Goal: Communication & Community: Connect with others

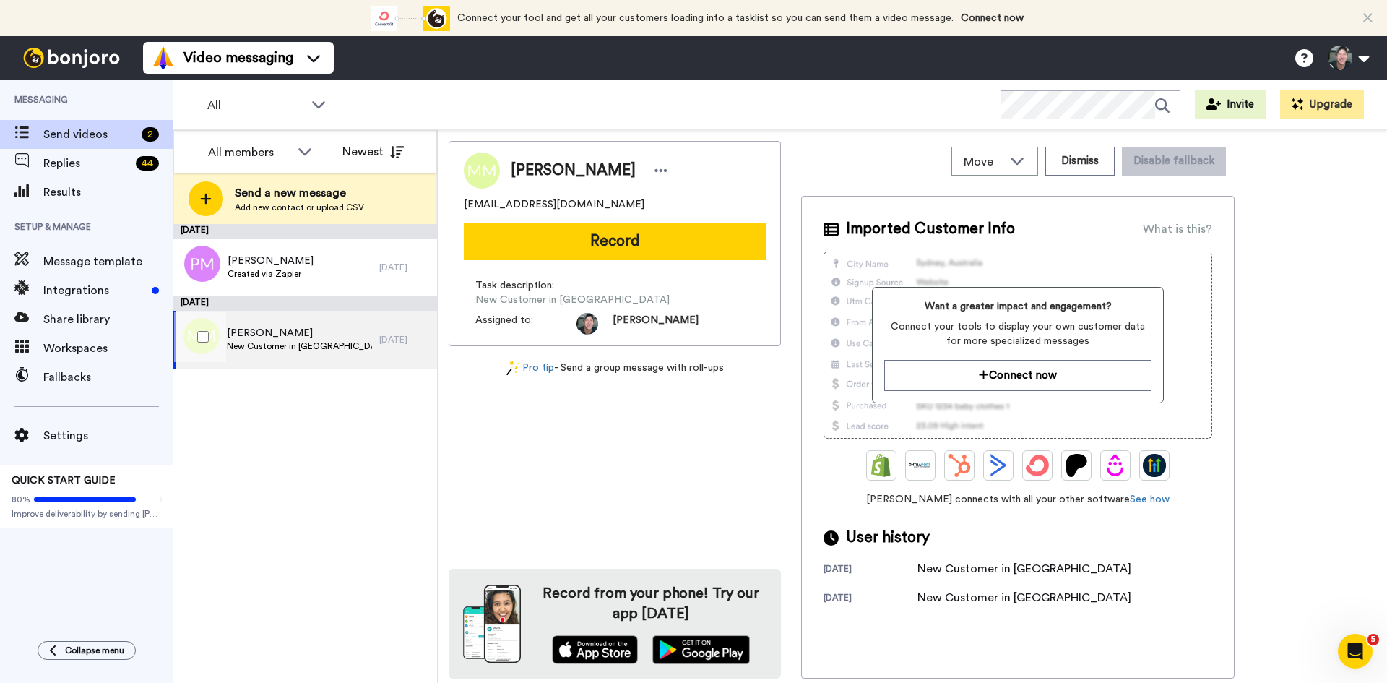
click at [265, 334] on span "Mark Myers" at bounding box center [299, 333] width 145 height 14
click at [615, 241] on button "Record" at bounding box center [615, 241] width 302 height 38
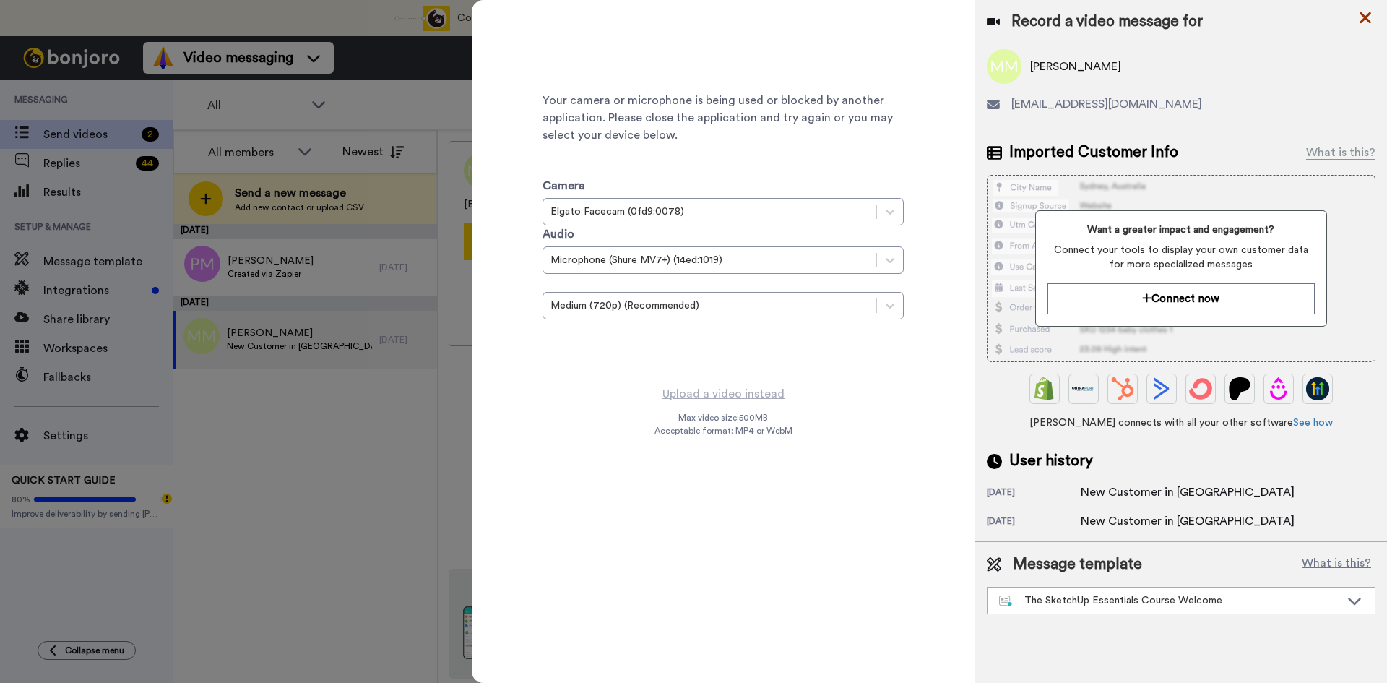
click at [1360, 16] on icon at bounding box center [1365, 18] width 14 height 18
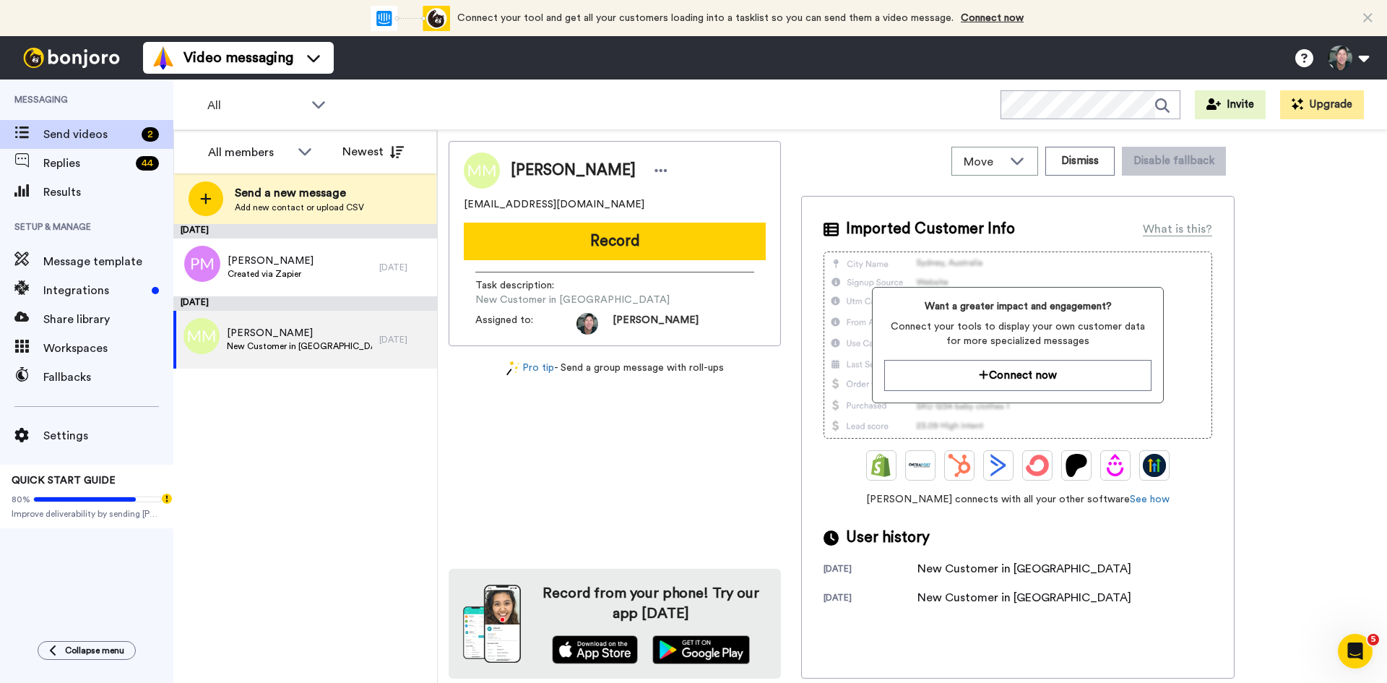
click at [574, 232] on button "Record" at bounding box center [615, 241] width 302 height 38
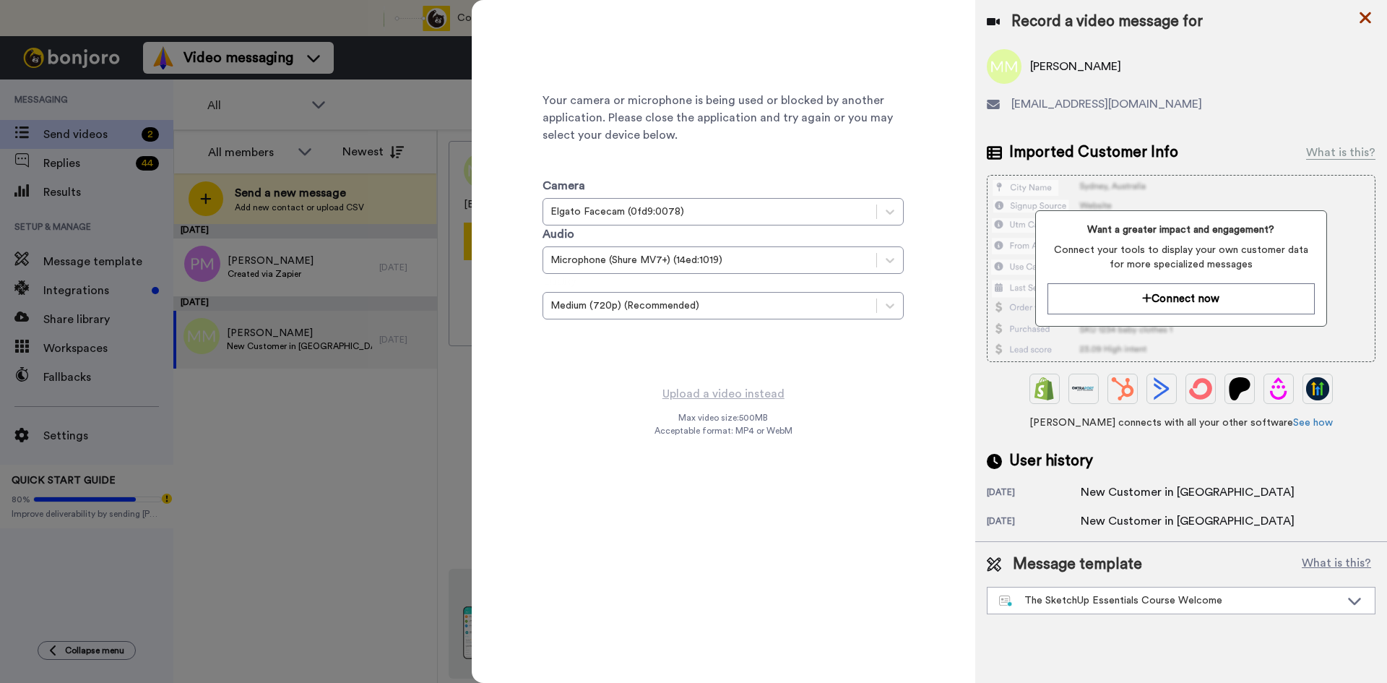
click at [1365, 9] on icon at bounding box center [1365, 18] width 14 height 18
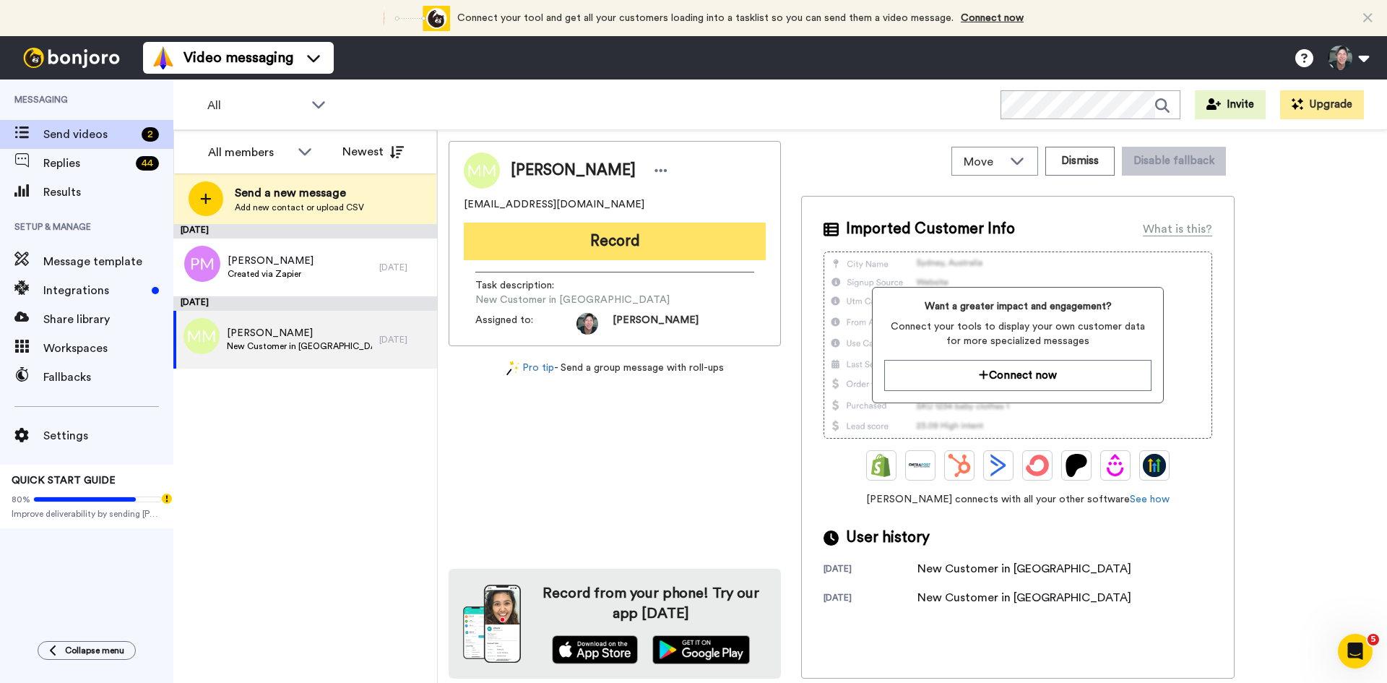
click at [632, 233] on button "Record" at bounding box center [615, 241] width 302 height 38
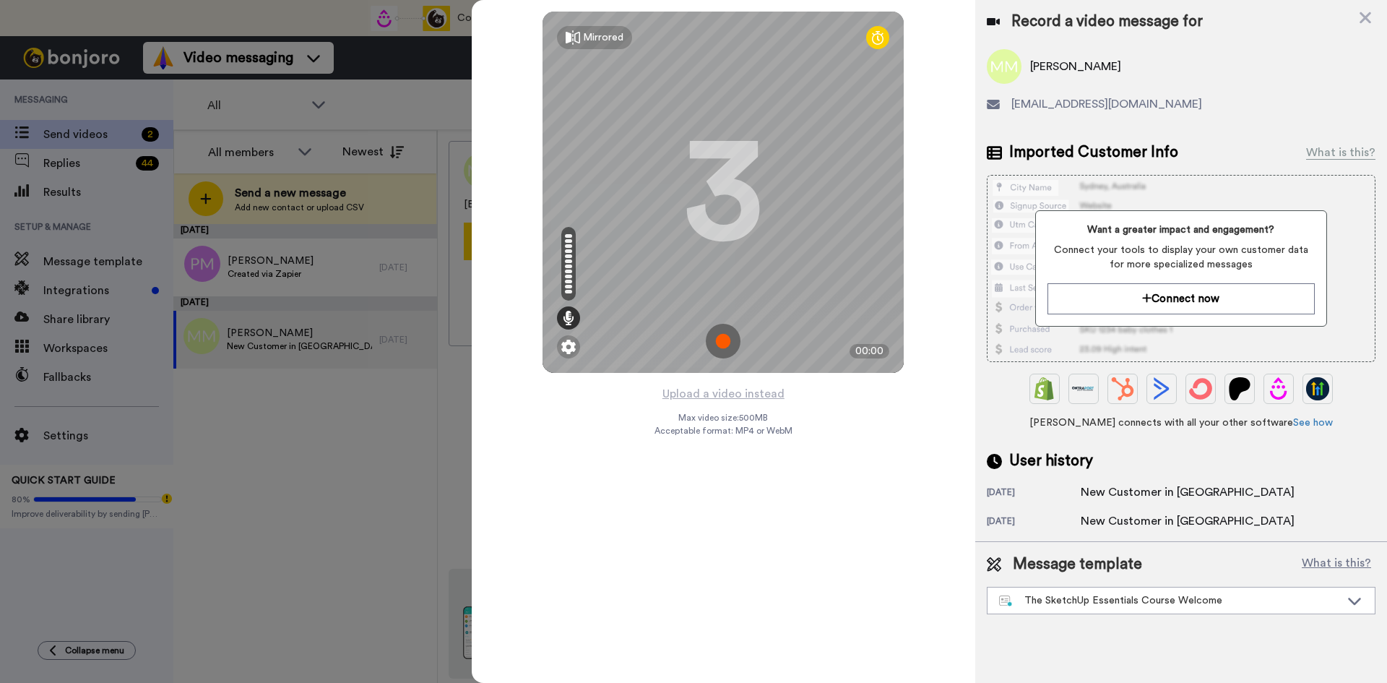
click at [726, 341] on img at bounding box center [723, 341] width 35 height 35
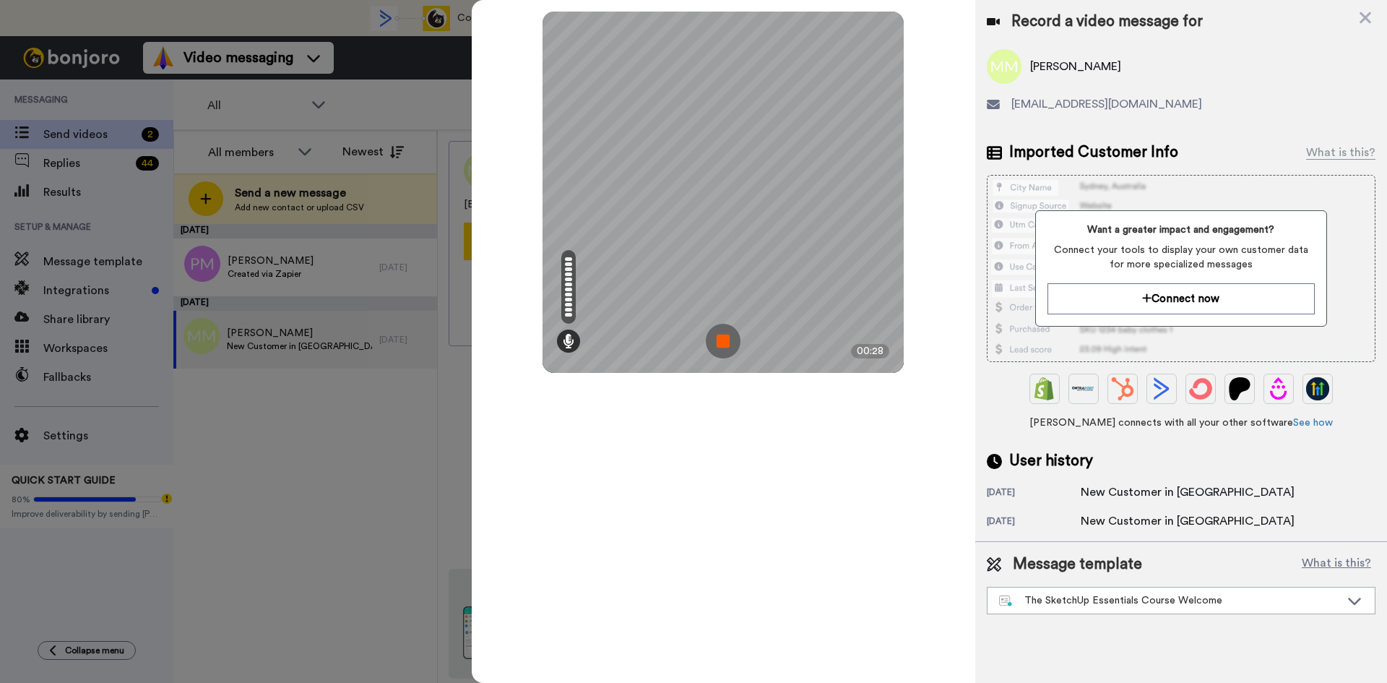
click at [723, 341] on img at bounding box center [723, 341] width 35 height 35
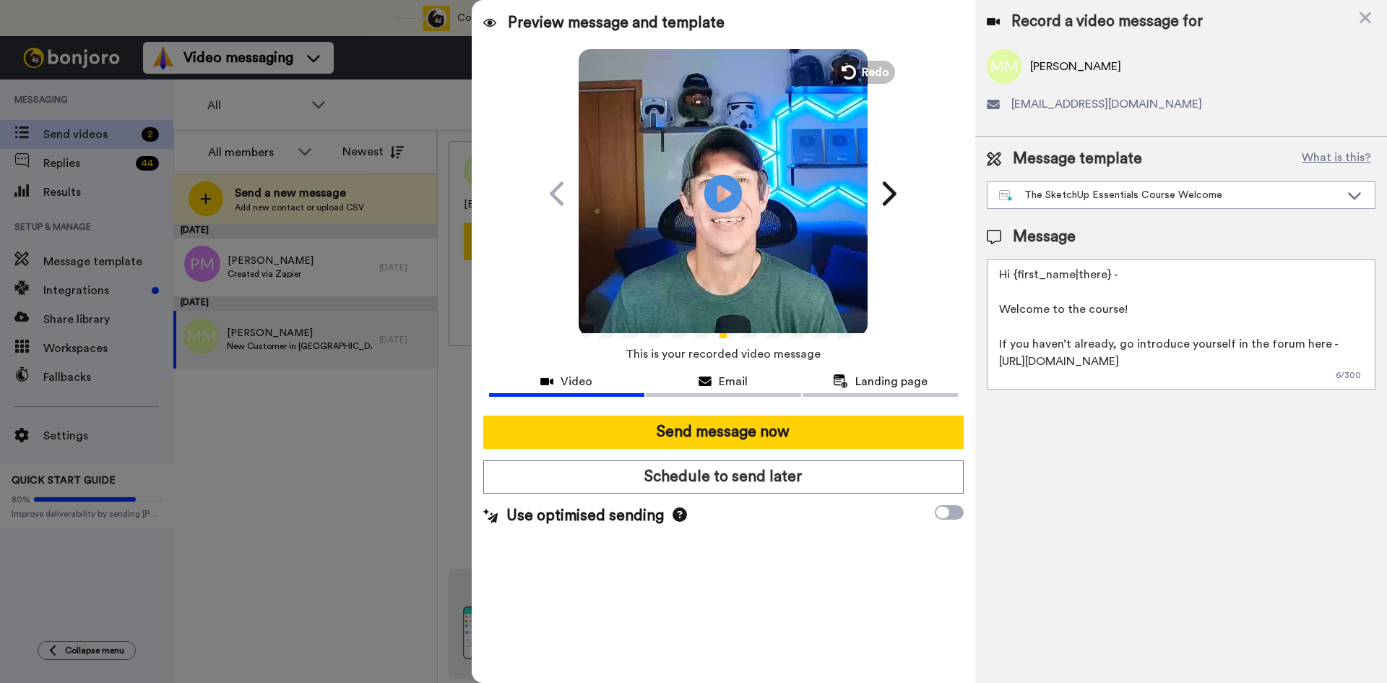
click at [721, 195] on icon "Play/Pause" at bounding box center [723, 193] width 38 height 69
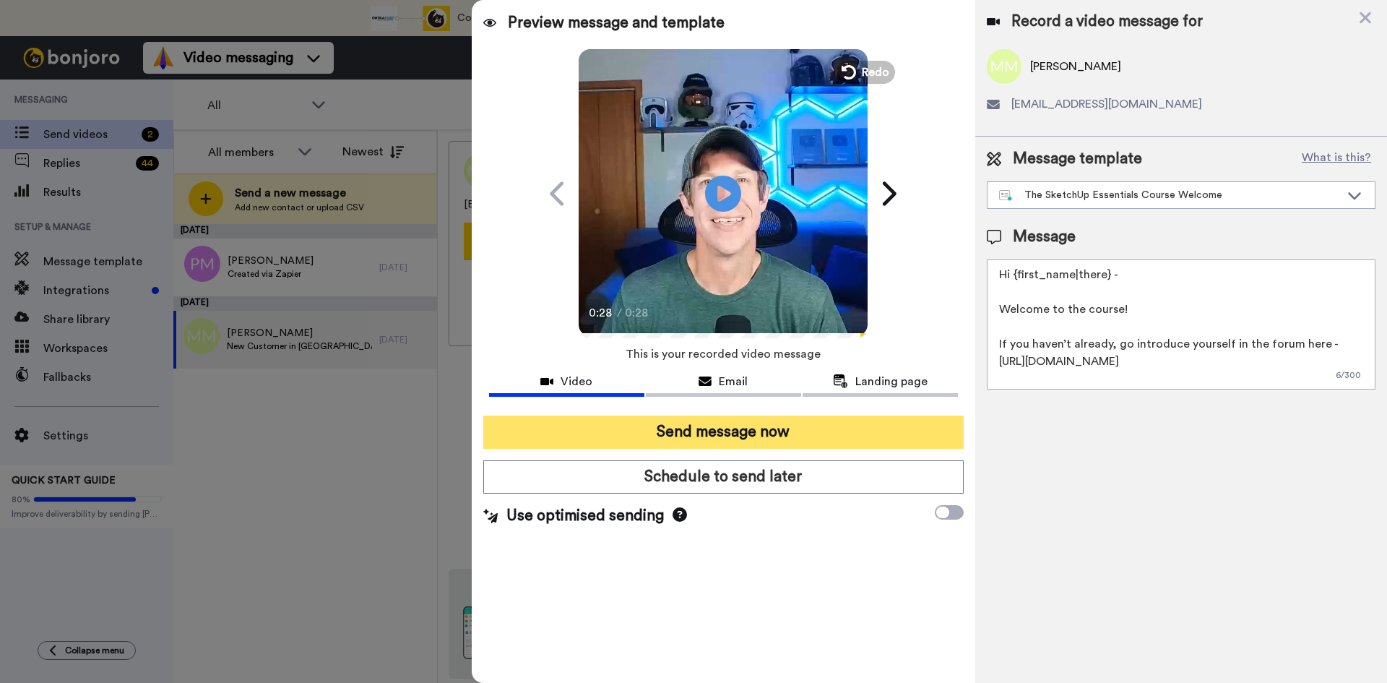
click at [726, 423] on button "Send message now" at bounding box center [723, 431] width 480 height 33
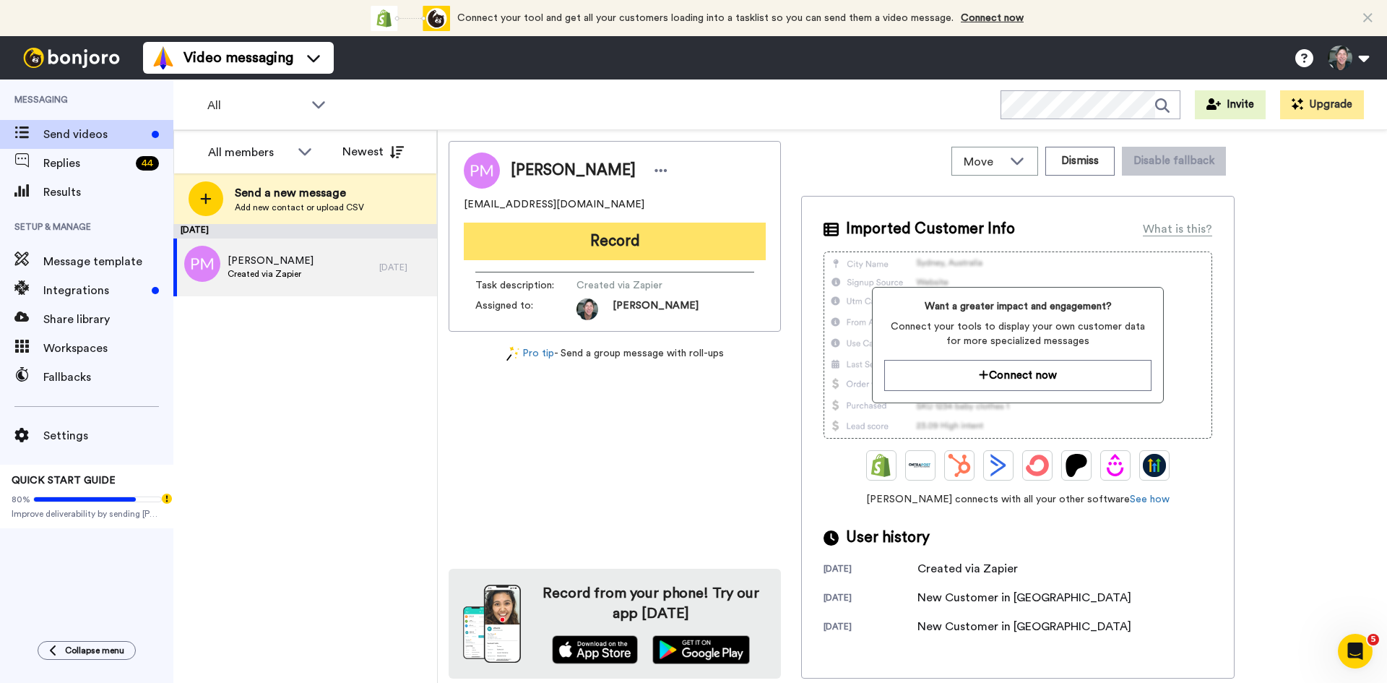
click at [615, 237] on button "Record" at bounding box center [615, 241] width 302 height 38
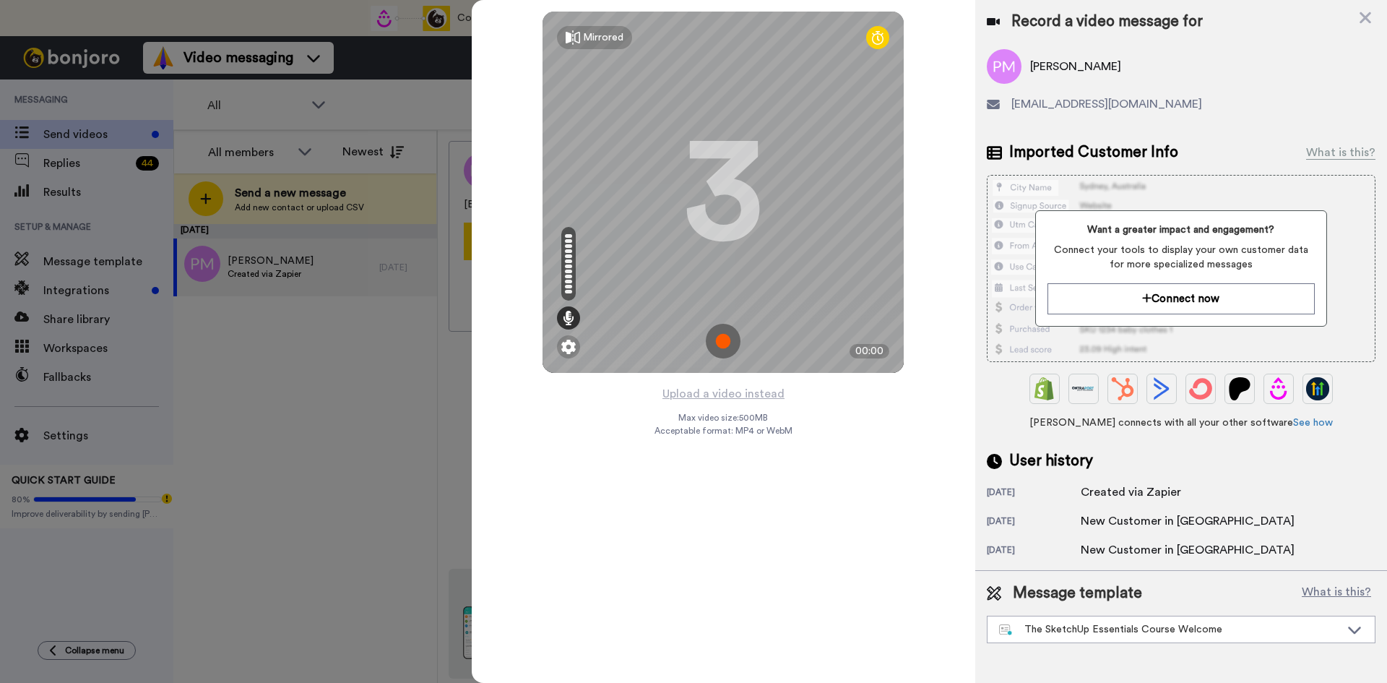
click at [721, 347] on img at bounding box center [723, 341] width 35 height 35
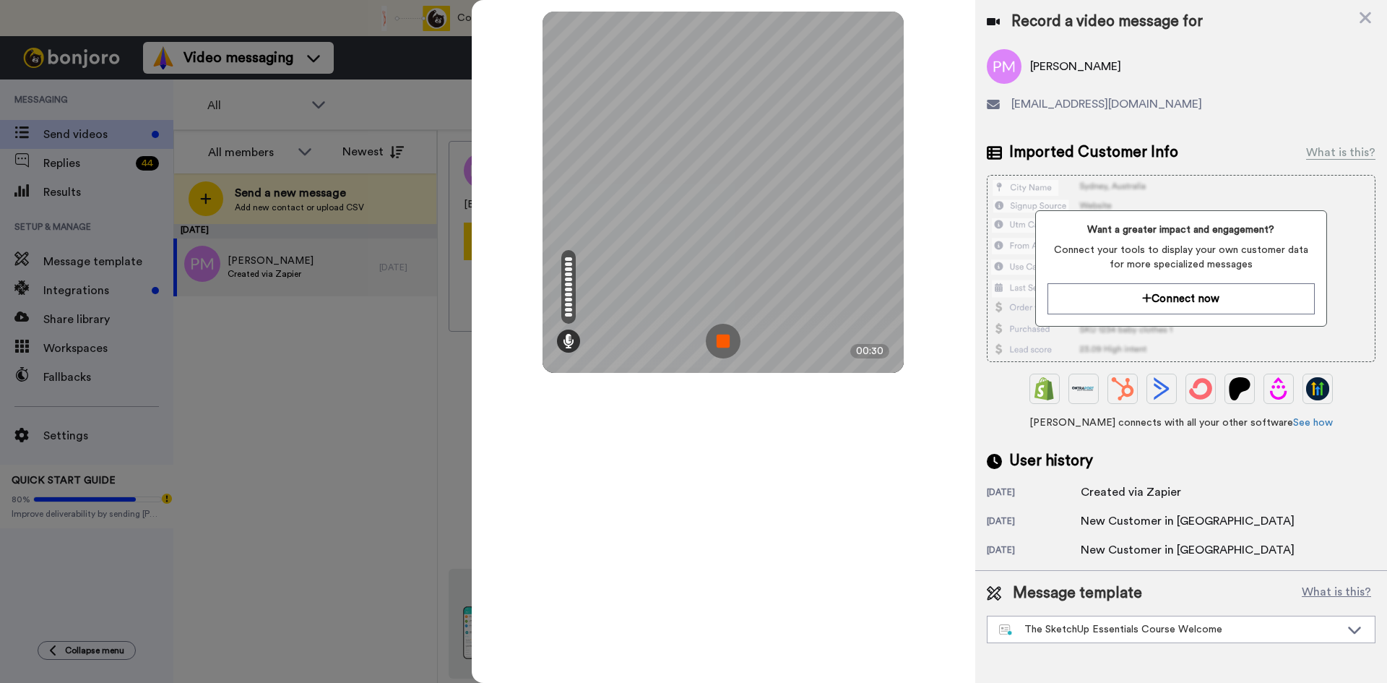
click at [719, 338] on img at bounding box center [723, 341] width 35 height 35
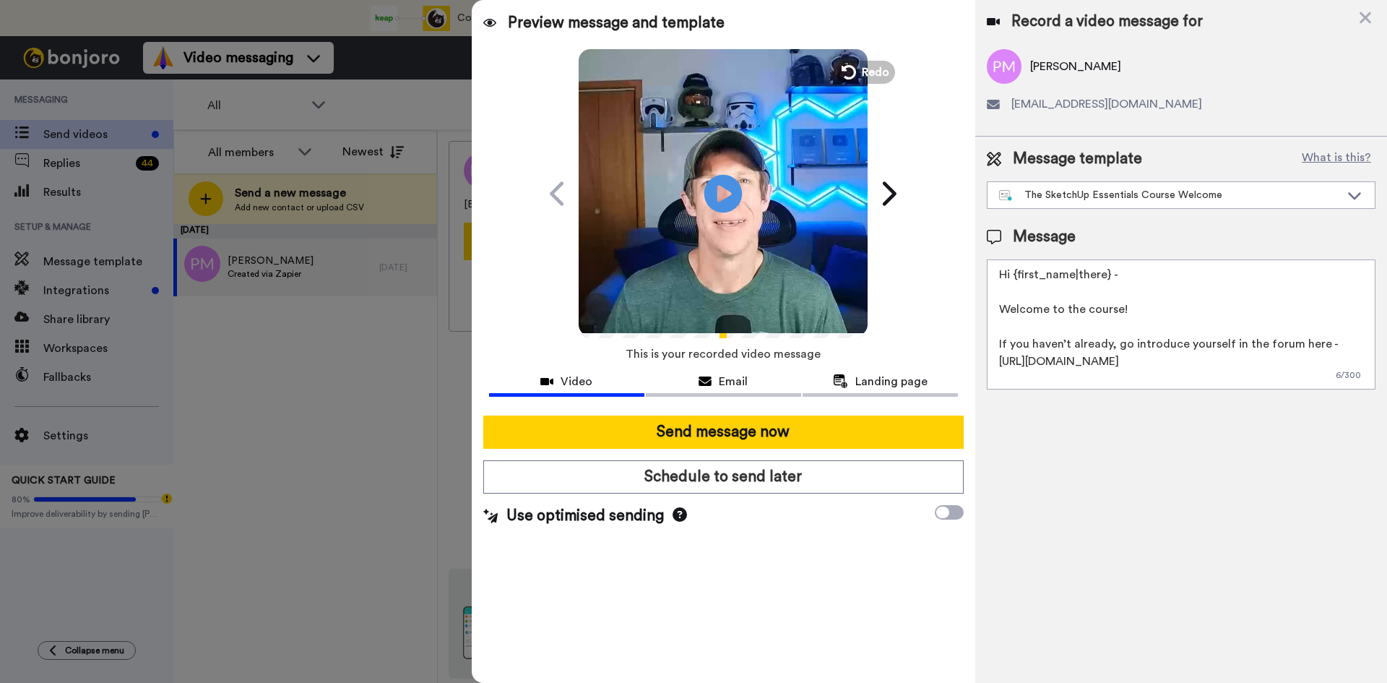
click at [720, 192] on icon "Play/Pause" at bounding box center [723, 193] width 38 height 69
click at [713, 210] on icon "Play/Pause" at bounding box center [723, 193] width 38 height 69
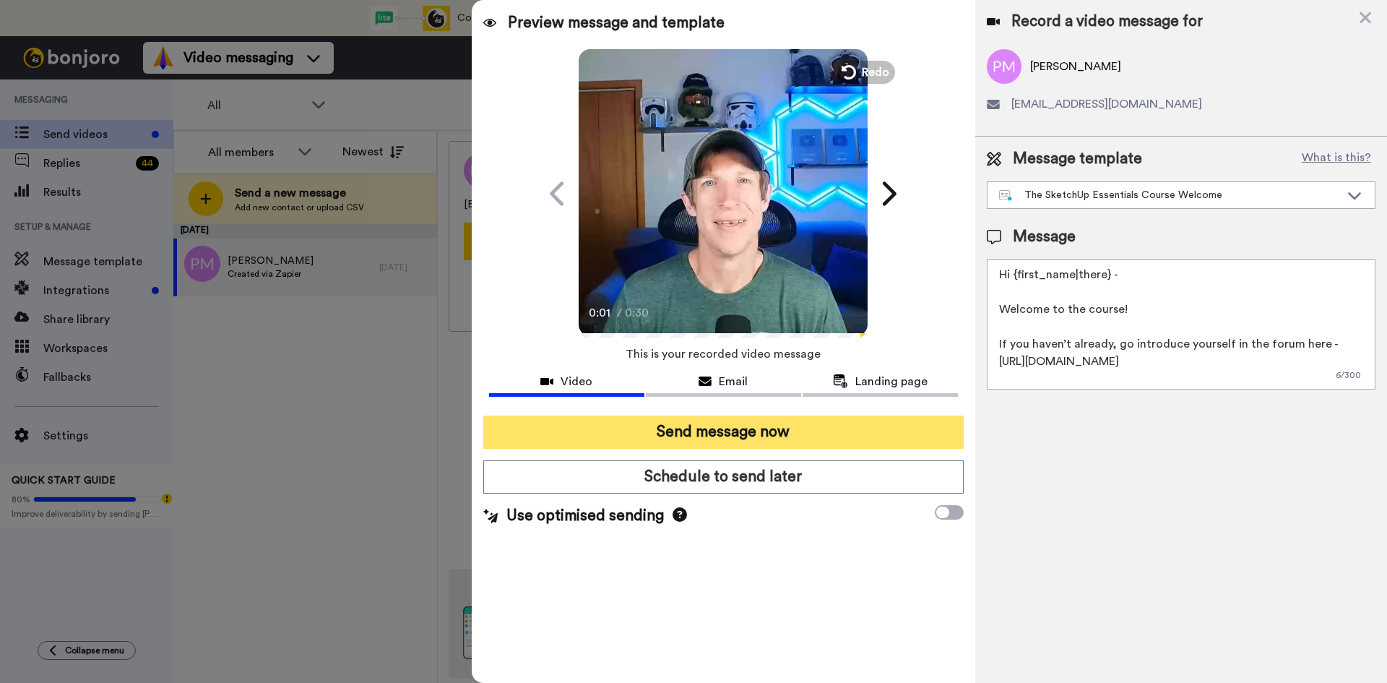
click at [748, 432] on button "Send message now" at bounding box center [723, 431] width 480 height 33
